Goal: Task Accomplishment & Management: Use online tool/utility

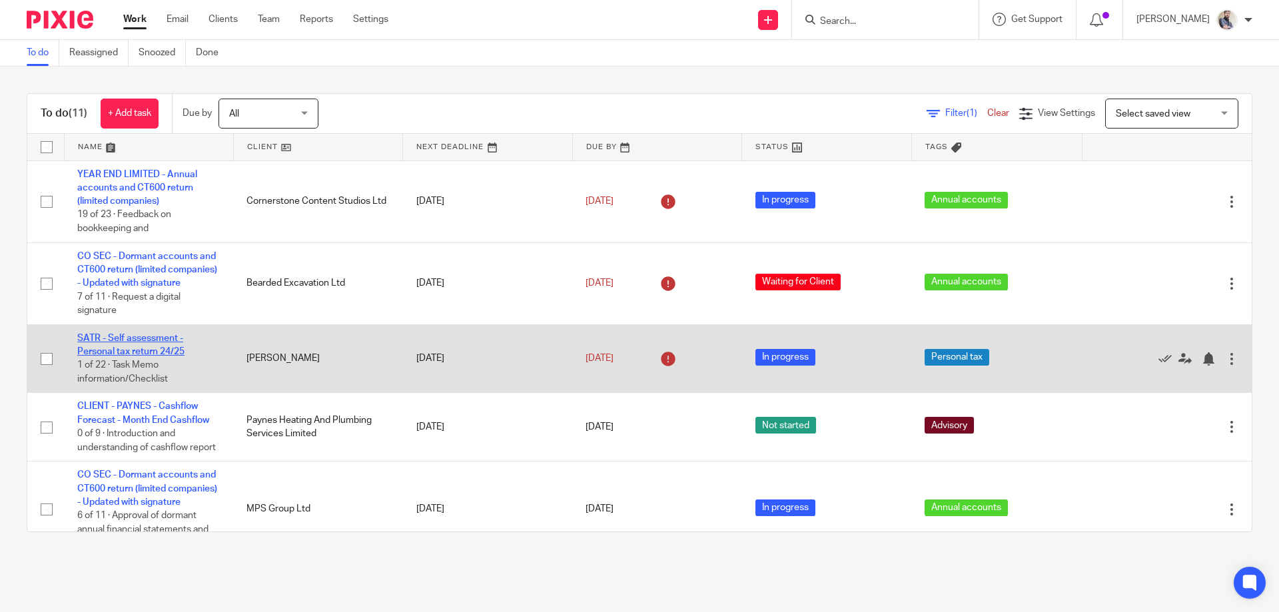
click at [176, 350] on link "SATR - Self assessment - Personal tax return 24/25" at bounding box center [130, 345] width 107 height 23
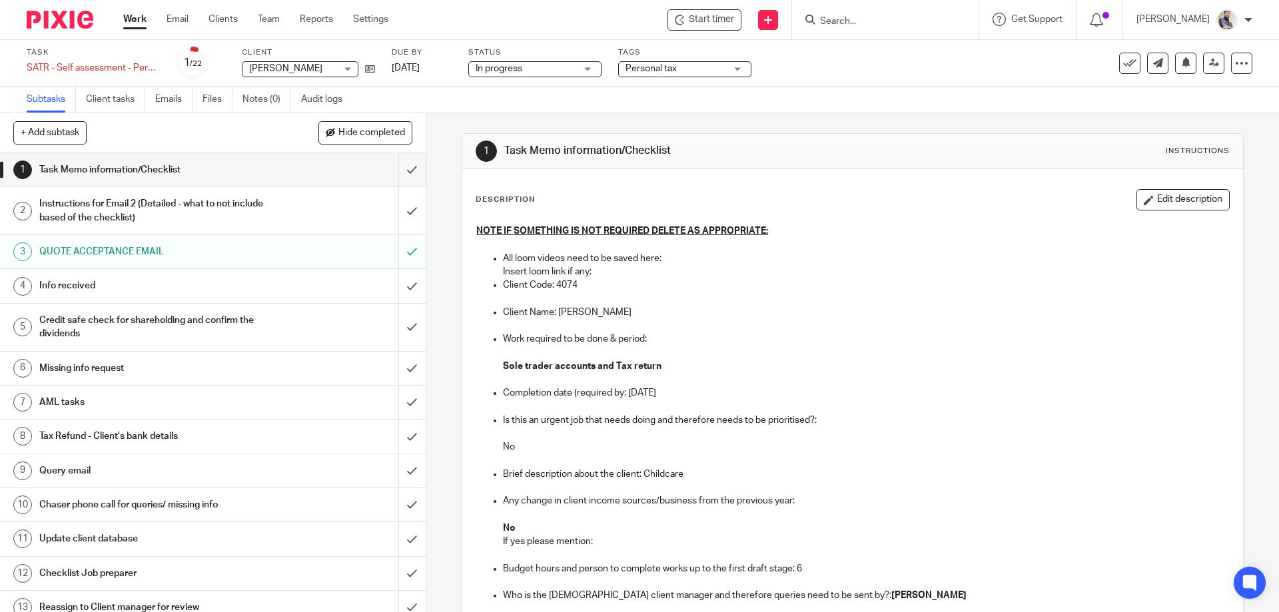
click at [634, 245] on p at bounding box center [852, 244] width 752 height 13
click at [398, 163] on input "submit" at bounding box center [213, 169] width 426 height 33
click at [400, 217] on input "submit" at bounding box center [213, 210] width 426 height 47
click at [400, 281] on input "submit" at bounding box center [213, 285] width 426 height 33
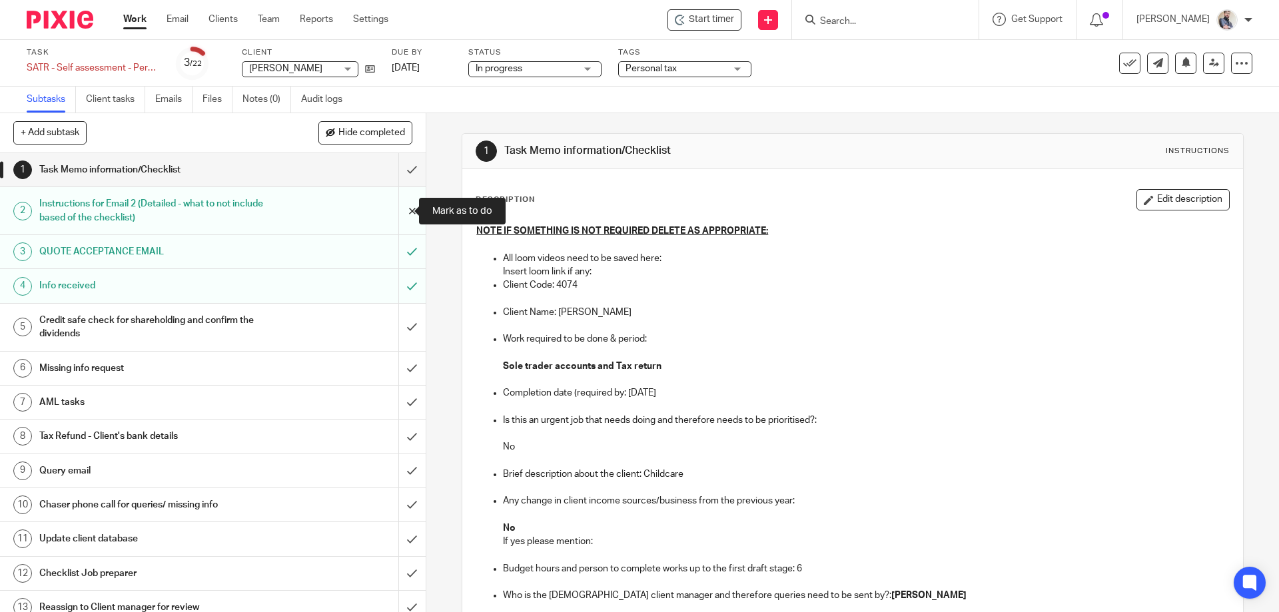
click at [404, 211] on input "submit" at bounding box center [213, 210] width 426 height 47
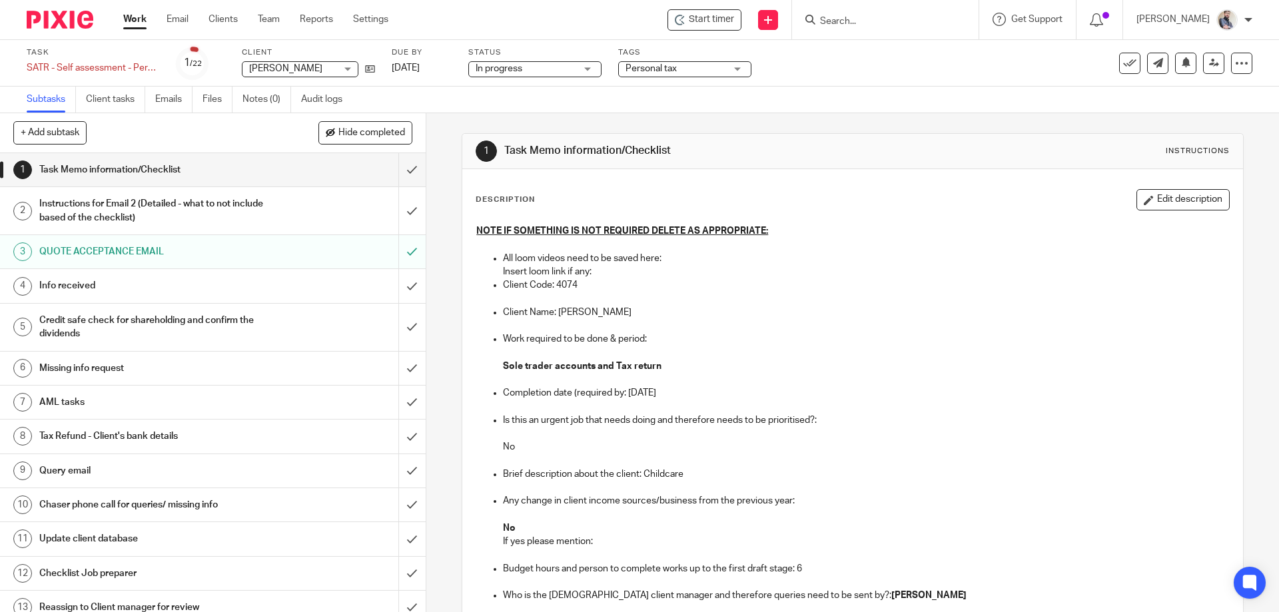
drag, startPoint x: 1043, startPoint y: 327, endPoint x: 1057, endPoint y: 306, distance: 24.9
click at [1043, 327] on p at bounding box center [866, 325] width 726 height 13
click at [1209, 60] on icon at bounding box center [1214, 63] width 10 height 10
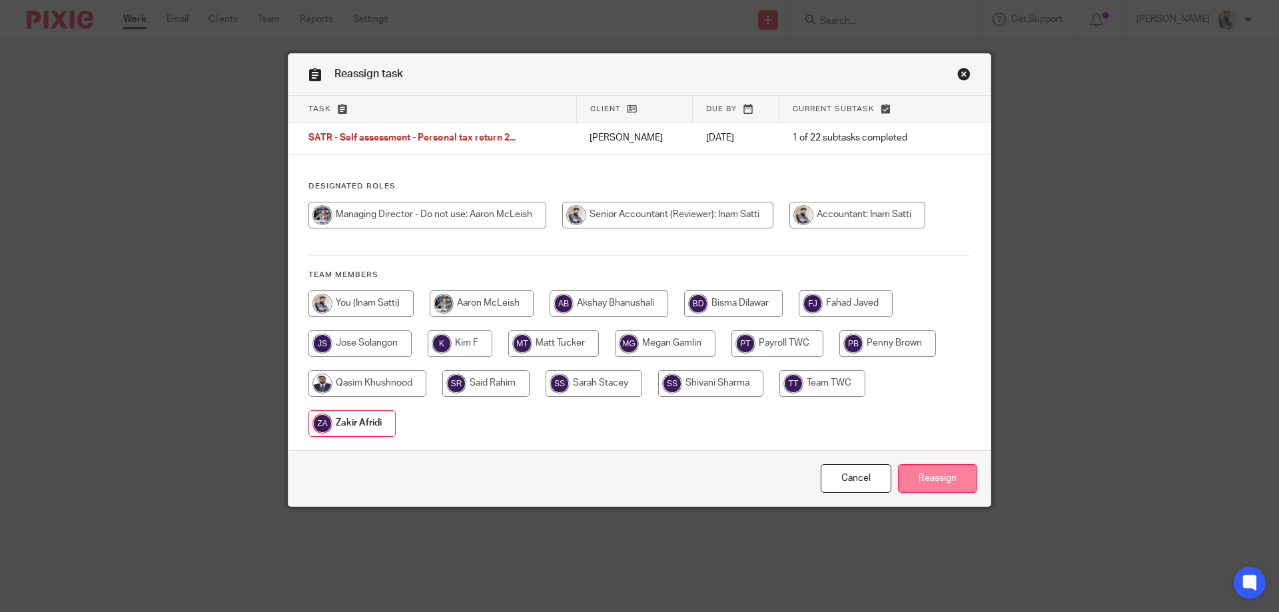
click at [930, 484] on input "Reassign" at bounding box center [937, 478] width 79 height 29
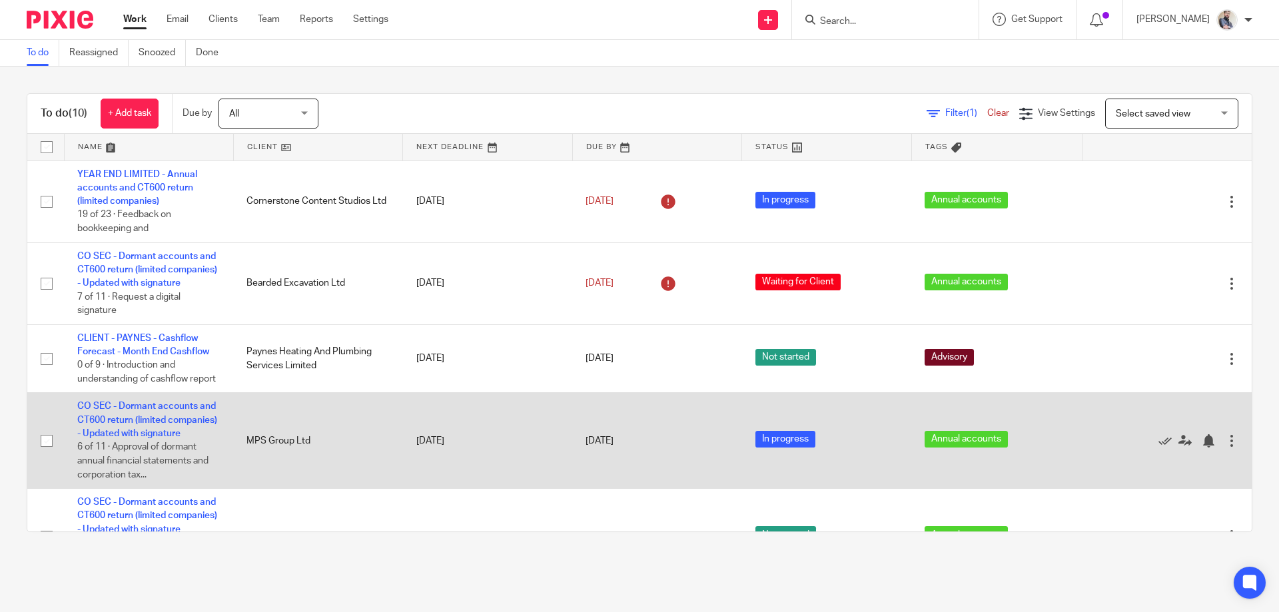
scroll to position [178, 0]
